Goal: Information Seeking & Learning: Learn about a topic

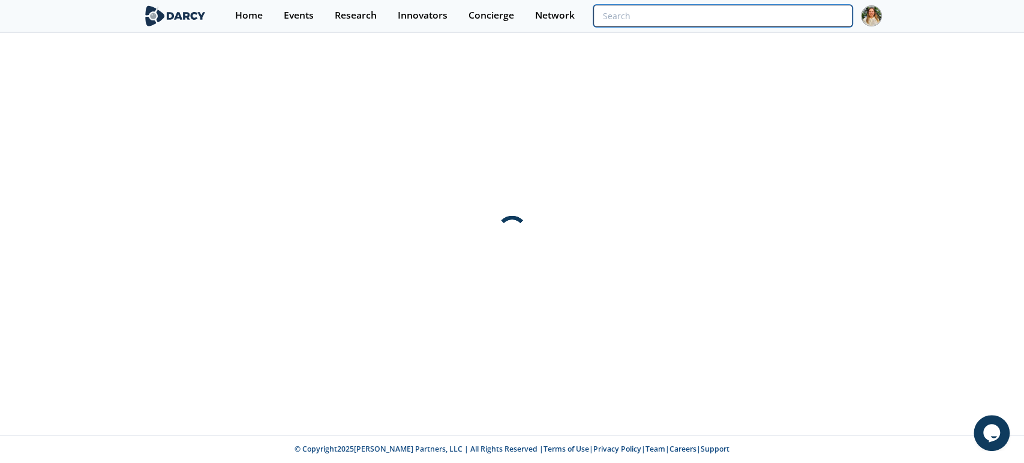
click at [775, 15] on input "search" at bounding box center [722, 16] width 258 height 22
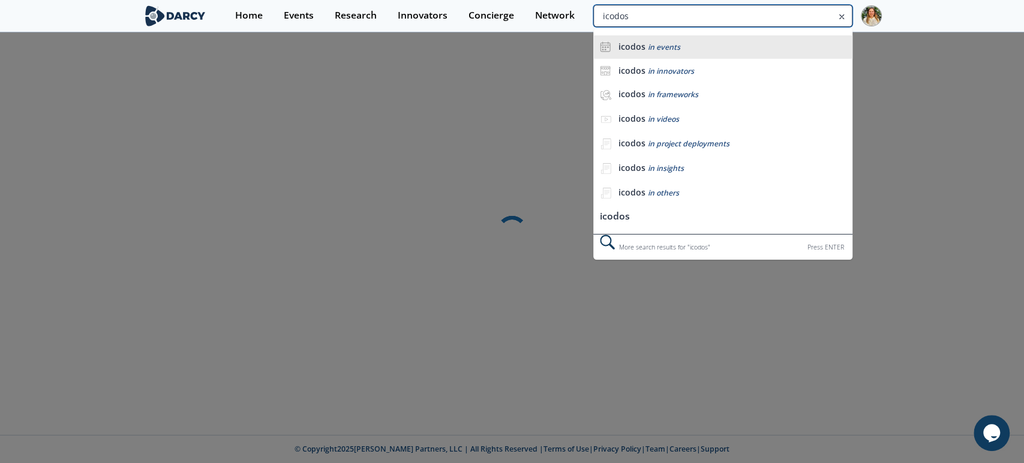
type input "icodos"
click at [678, 46] on div "icodos in events" at bounding box center [732, 46] width 228 height 11
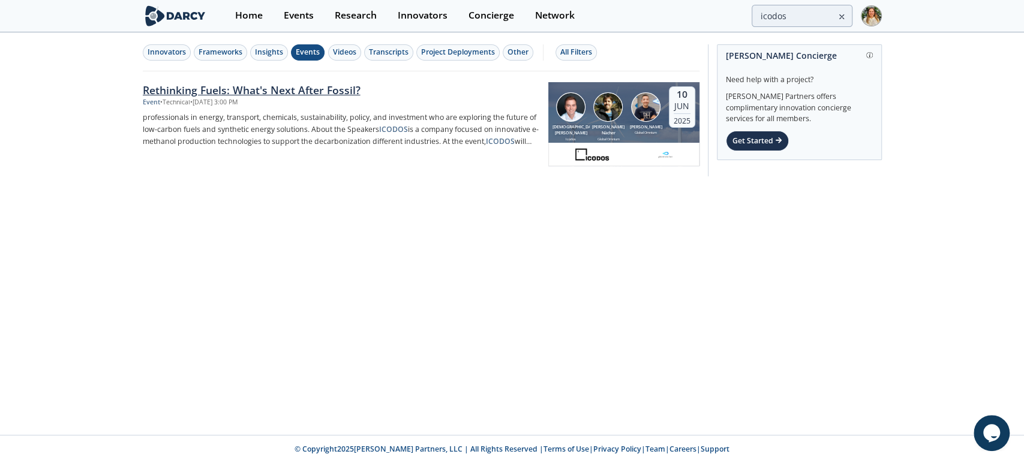
click at [336, 89] on div "Rethinking Fuels: What's Next After Fossil?" at bounding box center [341, 90] width 397 height 16
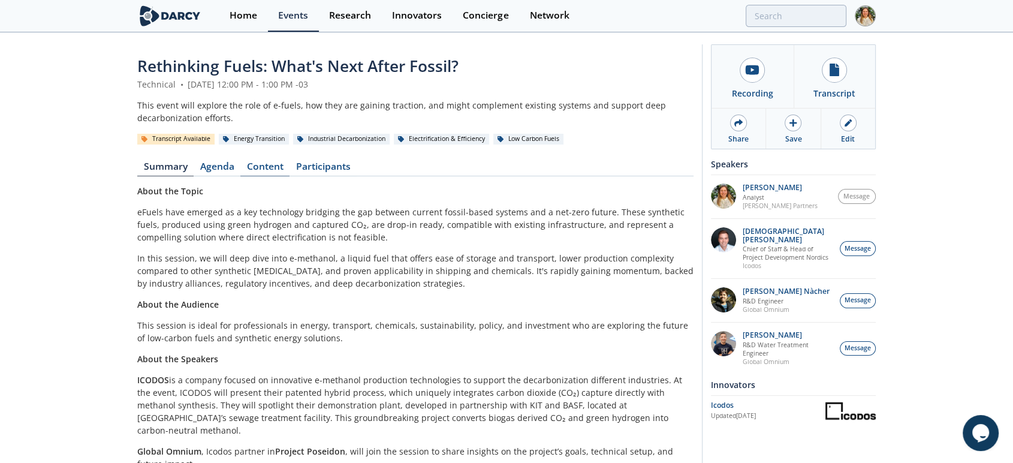
click at [261, 168] on link "Content" at bounding box center [264, 169] width 49 height 14
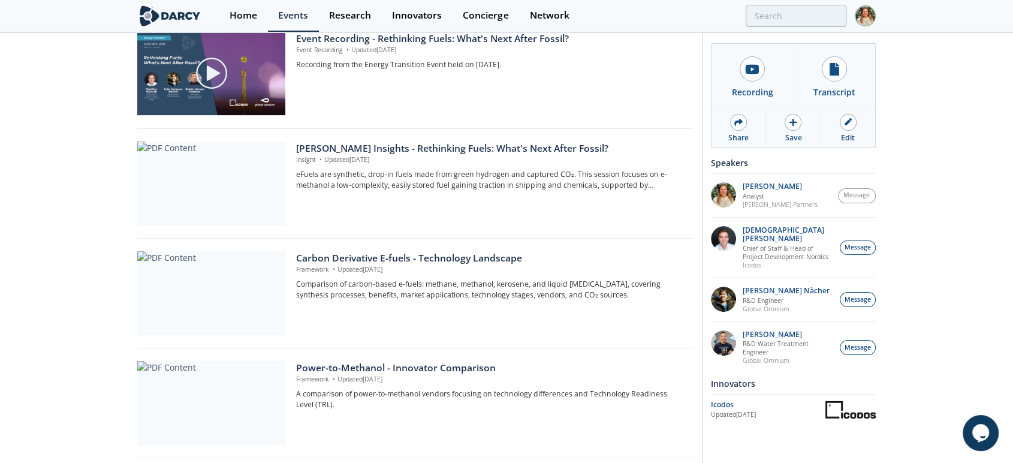
scroll to position [333, 0]
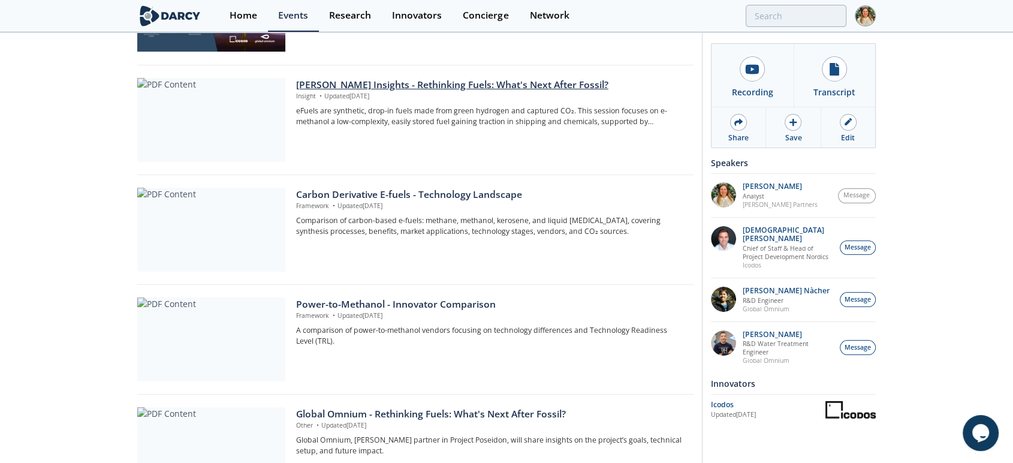
click at [383, 88] on div "[PERSON_NAME] Insights - Rethinking Fuels: What's Next After Fossil?" at bounding box center [490, 85] width 389 height 14
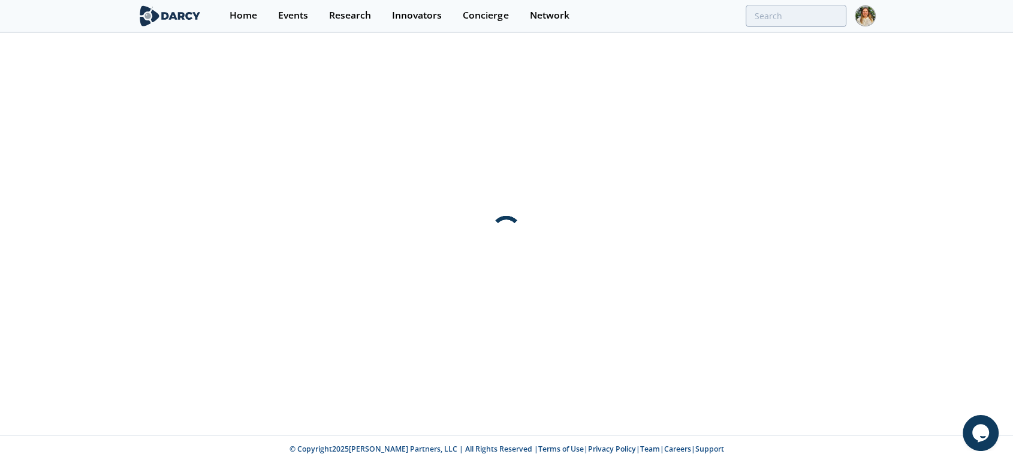
scroll to position [0, 0]
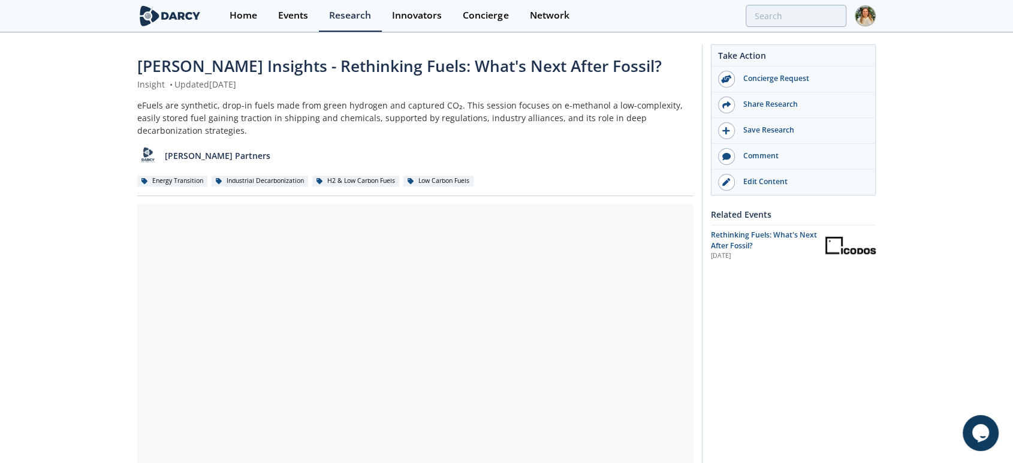
click at [106, 169] on div "[PERSON_NAME] Insights - Rethinking Fuels: What's Next After Fossil? Insight • …" at bounding box center [506, 469] width 1013 height 871
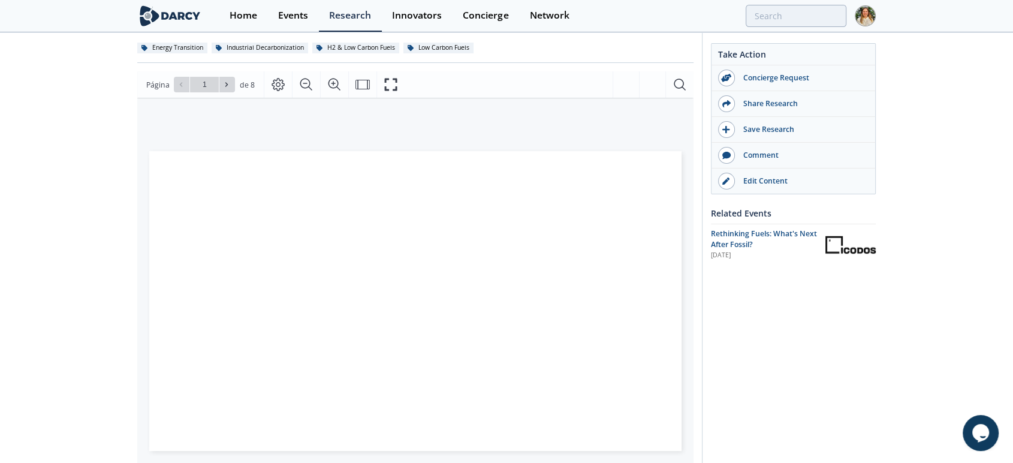
scroll to position [200, 0]
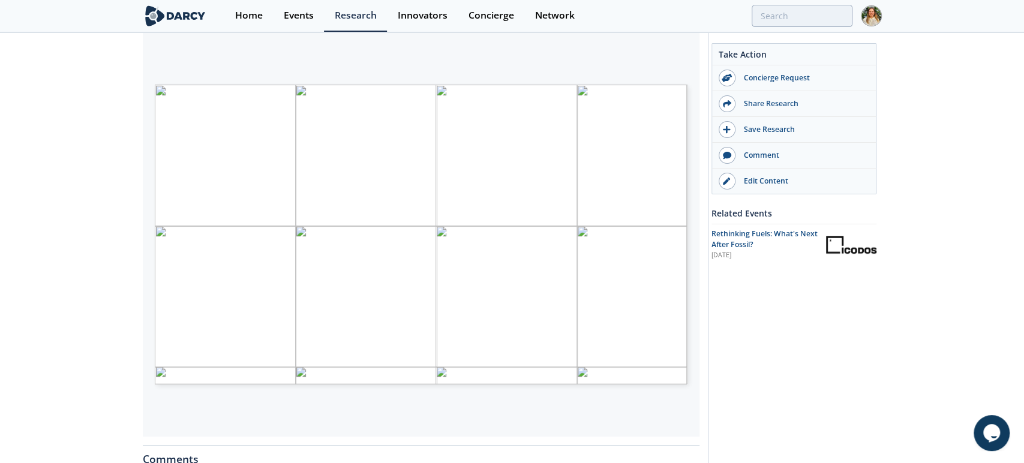
type input "2"
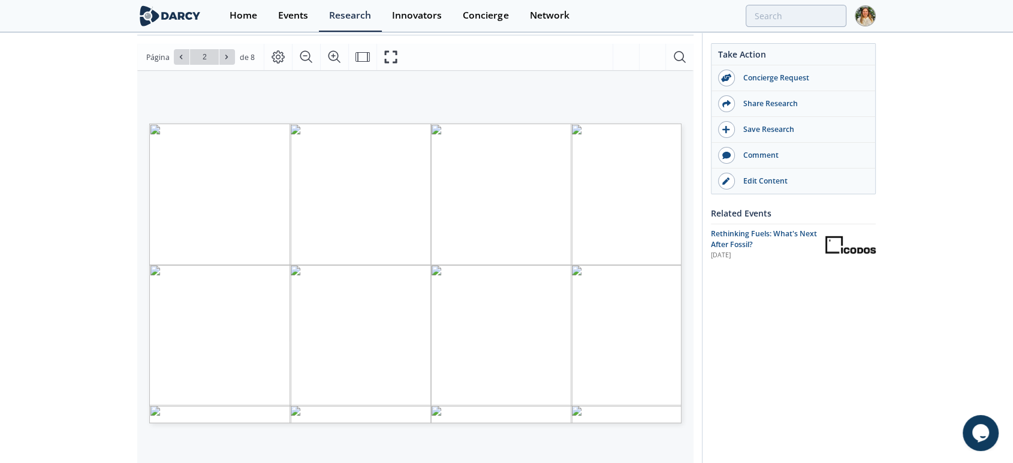
scroll to position [133, 0]
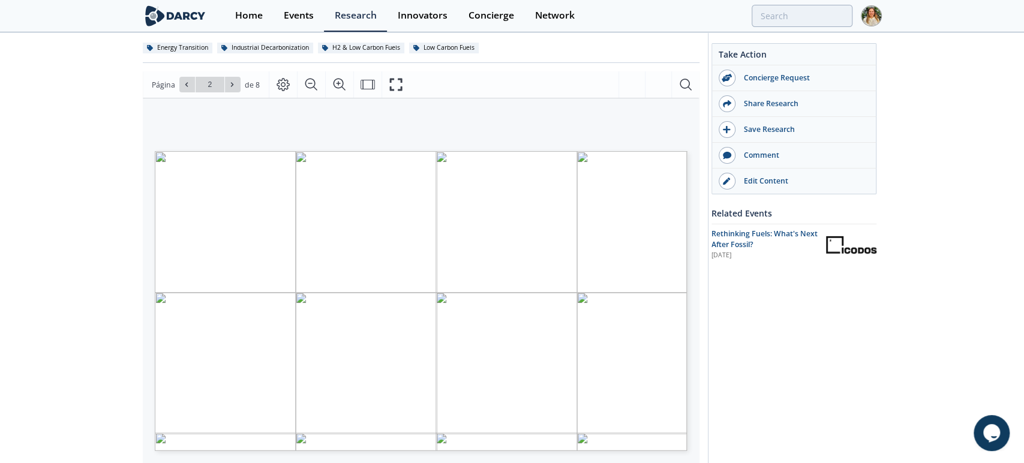
type input "3"
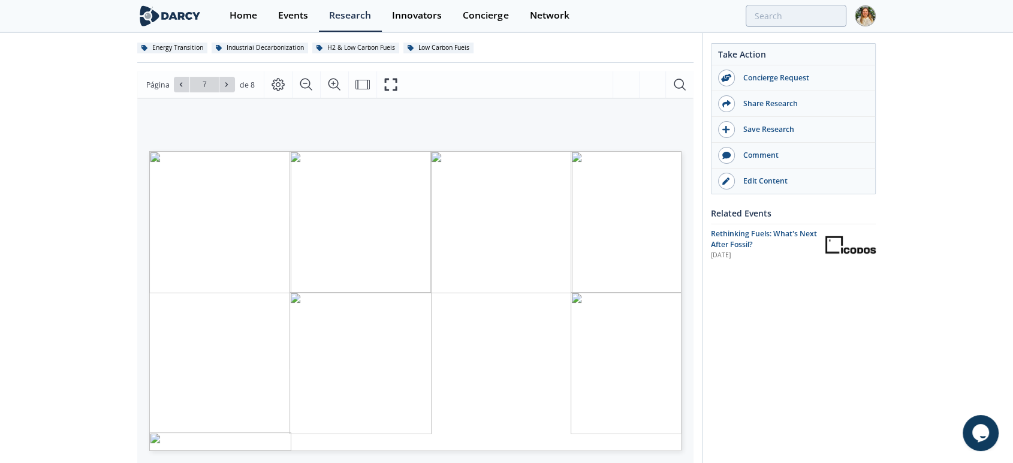
scroll to position [200, 0]
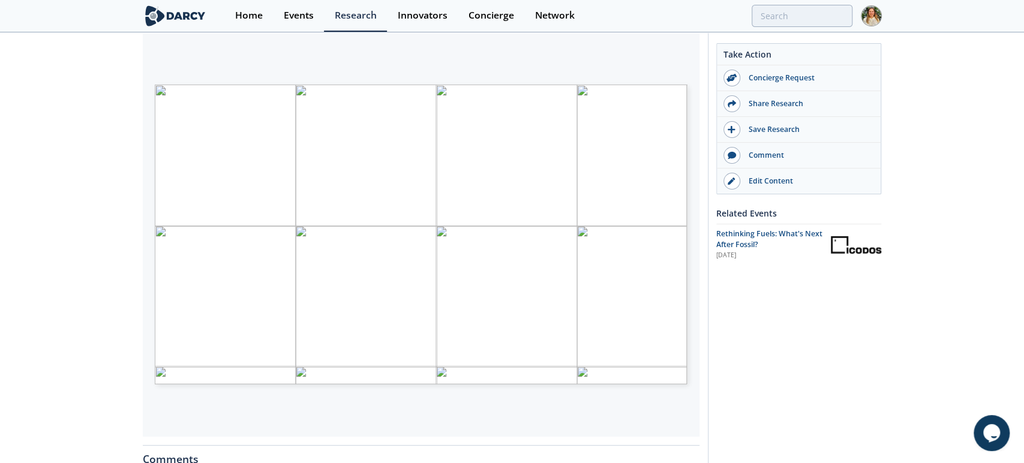
type input "2"
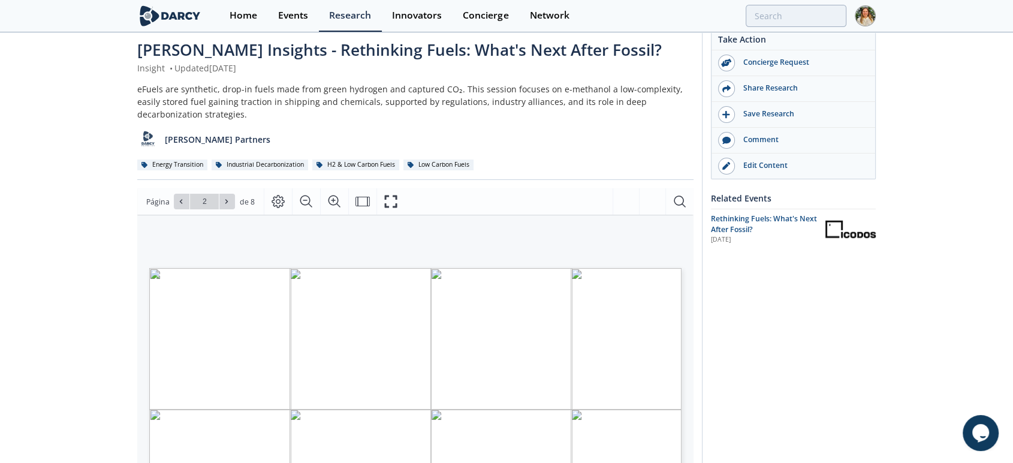
scroll to position [0, 0]
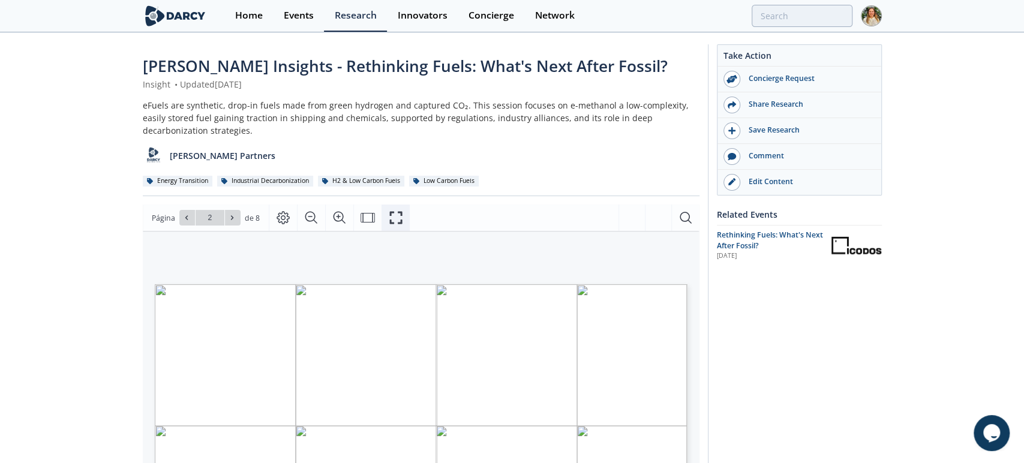
click at [383, 219] on button "Fullscreen" at bounding box center [395, 217] width 28 height 26
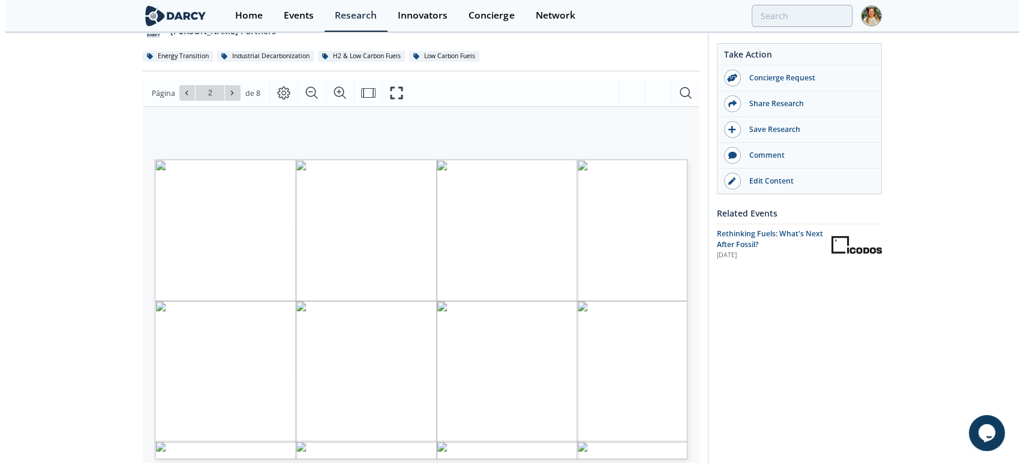
scroll to position [133, 0]
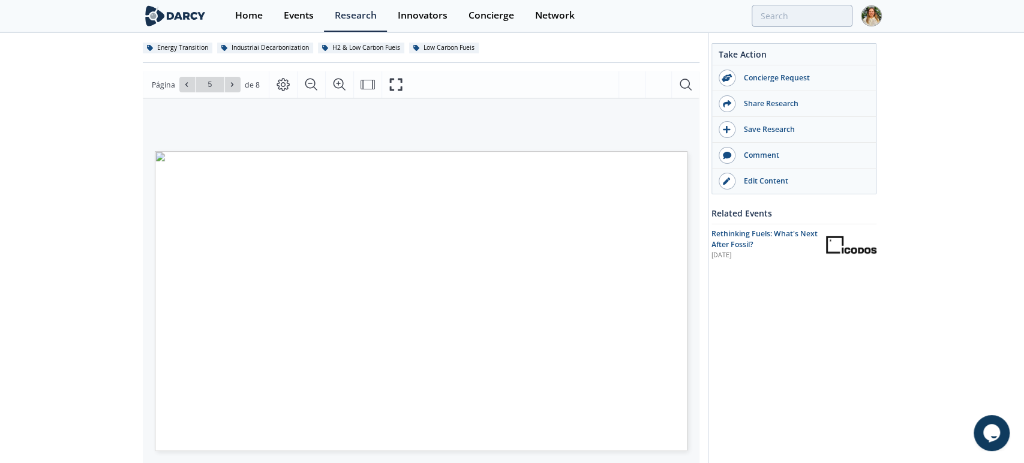
type input "6"
click at [389, 85] on icon "Fullscreen" at bounding box center [396, 84] width 14 height 14
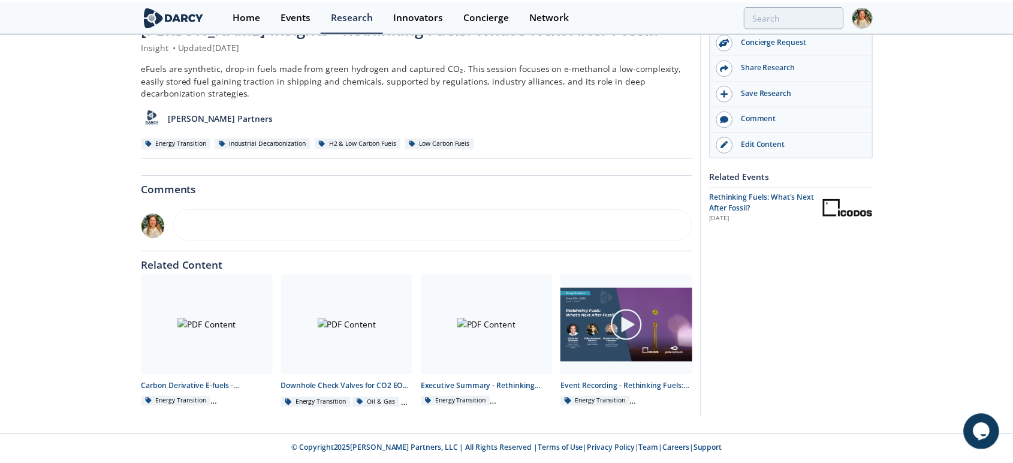
scroll to position [0, 0]
